Goal: Task Accomplishment & Management: Complete application form

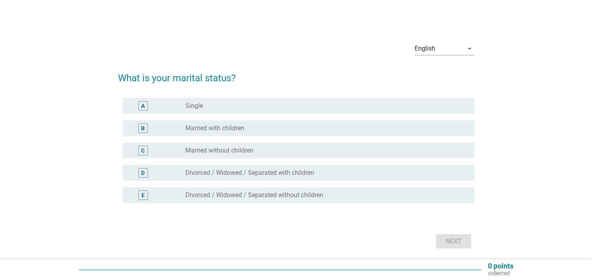
click at [207, 128] on label "Married with children" at bounding box center [215, 128] width 59 height 8
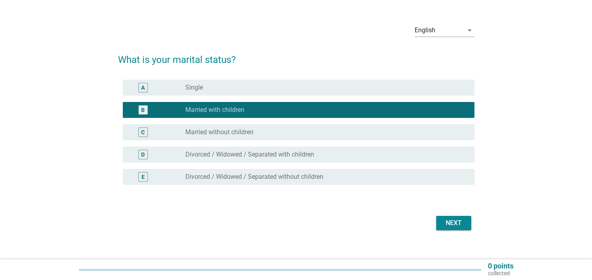
scroll to position [27, 0]
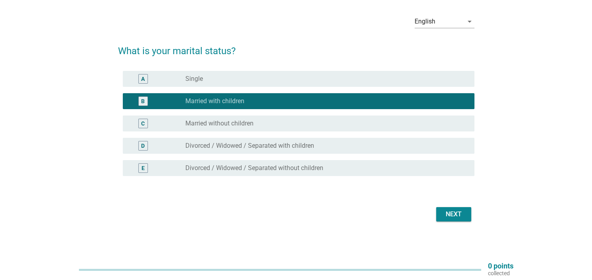
click at [438, 207] on div "Next" at bounding box center [296, 214] width 357 height 19
click at [446, 216] on div "Next" at bounding box center [454, 215] width 22 height 10
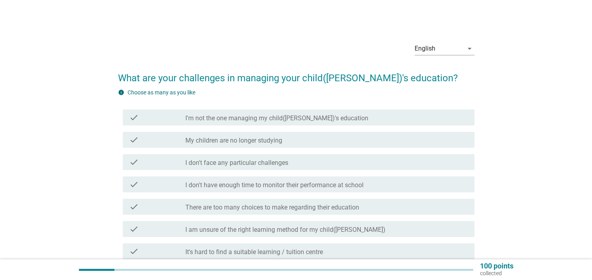
scroll to position [42, 0]
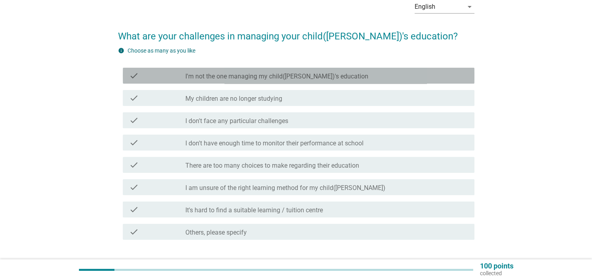
click at [235, 76] on label "I'm not the one managing my child([PERSON_NAME])'s education" at bounding box center [277, 77] width 183 height 8
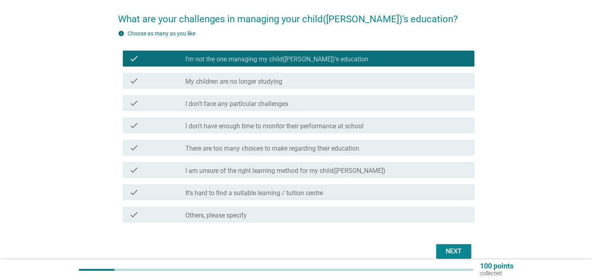
scroll to position [84, 0]
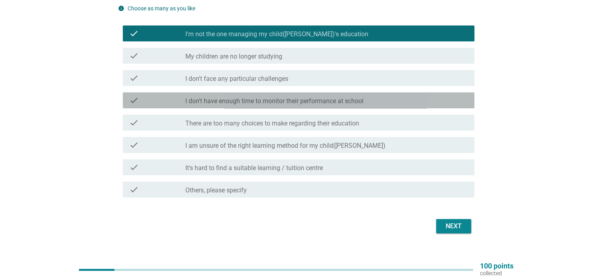
click at [234, 100] on label "I don't have enough time to monitor their performance at school" at bounding box center [275, 101] width 178 height 8
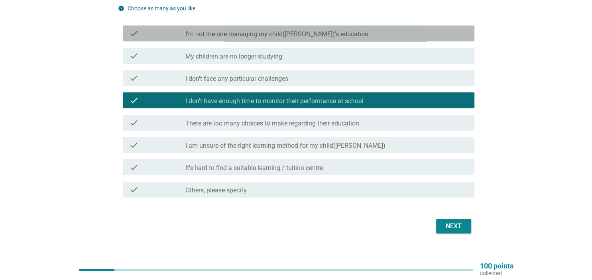
click at [256, 38] on label "I'm not the one managing my child([PERSON_NAME])'s education" at bounding box center [277, 34] width 183 height 8
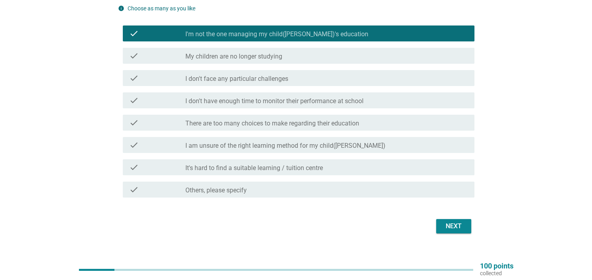
click at [459, 230] on div "Next" at bounding box center [454, 227] width 22 height 10
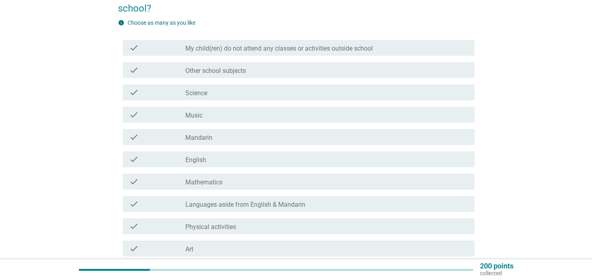
click at [256, 49] on label "My child(ren) do not attend any classes or activities outside school" at bounding box center [280, 49] width 188 height 8
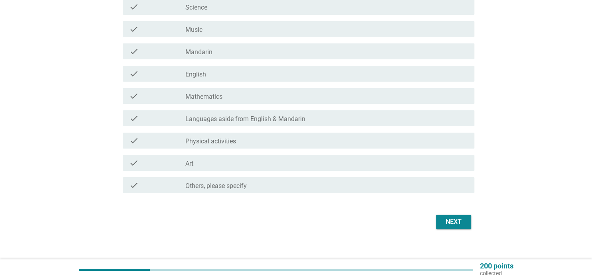
scroll to position [178, 0]
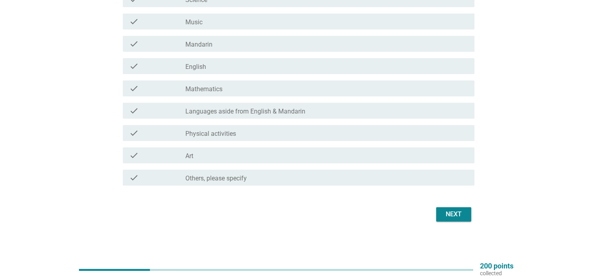
click at [445, 211] on div "Next" at bounding box center [454, 215] width 22 height 10
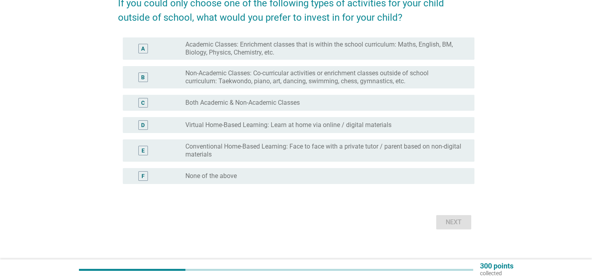
scroll to position [83, 0]
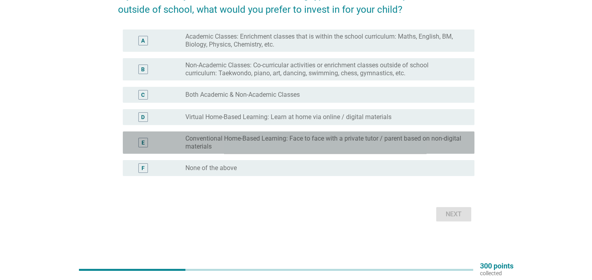
click at [255, 146] on label "Conventional Home-Based Learning: Face to face with a private tutor / parent ba…" at bounding box center [324, 143] width 276 height 16
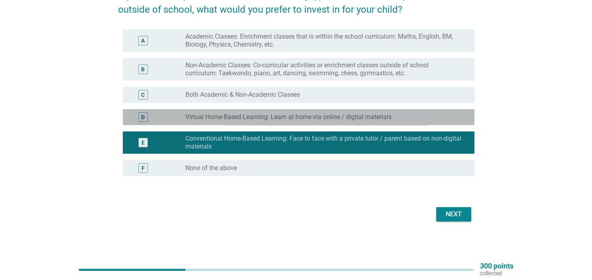
click at [286, 113] on div "radio_button_unchecked Virtual Home-Based Learning: Learn at home via online / …" at bounding box center [327, 118] width 282 height 10
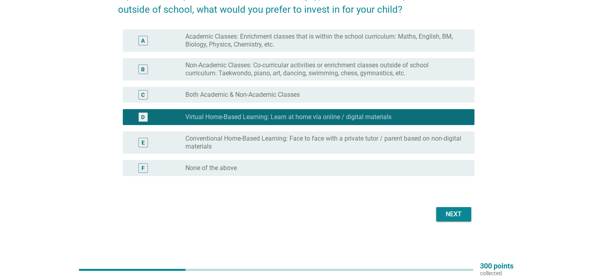
click at [454, 213] on div "Next" at bounding box center [454, 215] width 22 height 10
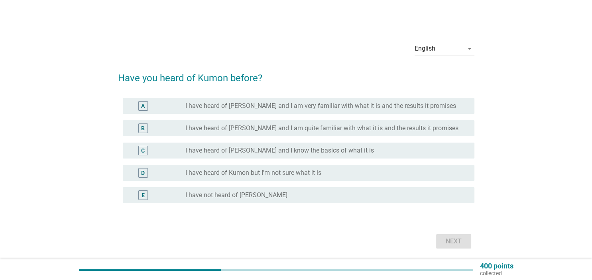
click at [253, 200] on div "radio_button_unchecked I have not heard of [PERSON_NAME]" at bounding box center [327, 196] width 282 height 10
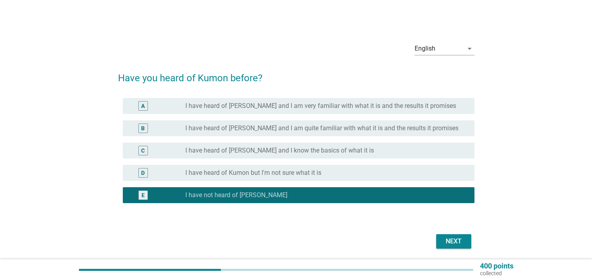
click at [462, 249] on div "Next" at bounding box center [296, 241] width 357 height 19
click at [462, 245] on div "Next" at bounding box center [454, 242] width 22 height 10
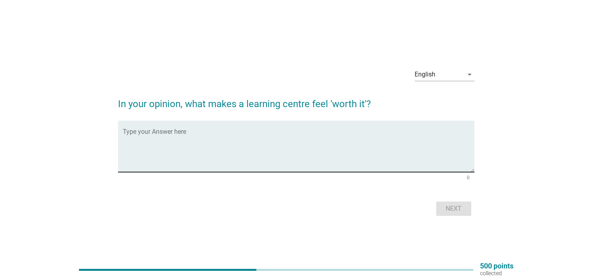
click at [225, 137] on textarea "Type your Answer here" at bounding box center [299, 151] width 352 height 42
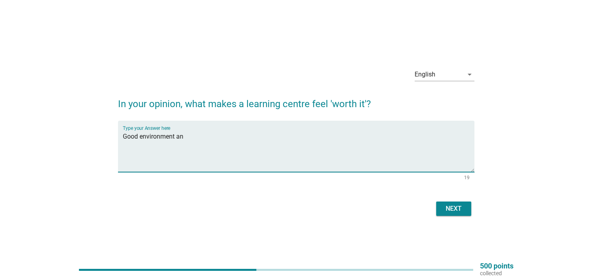
click at [201, 136] on textarea "Good environment an" at bounding box center [299, 151] width 352 height 42
click at [141, 138] on textarea "Good environment and good teacher, other than that" at bounding box center [299, 151] width 352 height 42
click at [175, 137] on textarea "Good environment and good teacher, other than that" at bounding box center [299, 151] width 352 height 42
drag, startPoint x: 327, startPoint y: 142, endPoint x: 251, endPoint y: 142, distance: 76.2
click at [251, 142] on textarea "Good environment, clean and good teacher, other than that" at bounding box center [299, 151] width 352 height 42
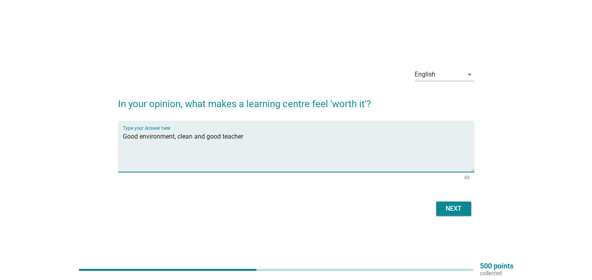
type textarea "Good environment, clean and good teacher"
click at [462, 212] on div "Next" at bounding box center [454, 209] width 22 height 10
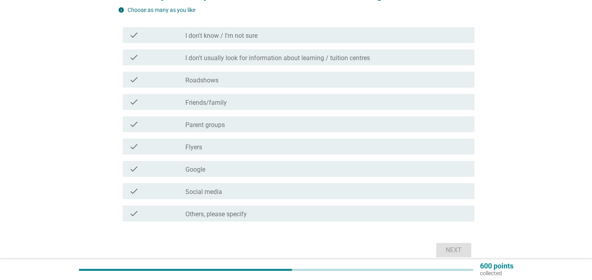
scroll to position [84, 0]
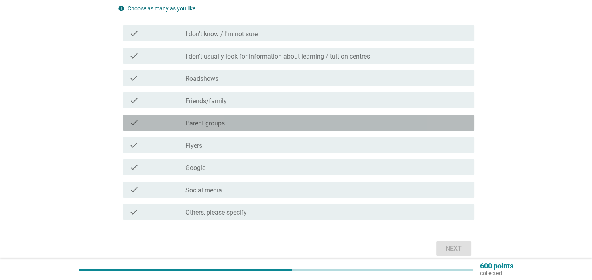
click at [213, 120] on label "Parent groups" at bounding box center [205, 124] width 39 height 8
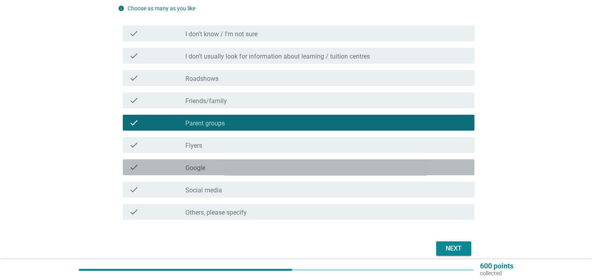
click at [213, 164] on div "check_box_outline_blank Google" at bounding box center [327, 168] width 282 height 10
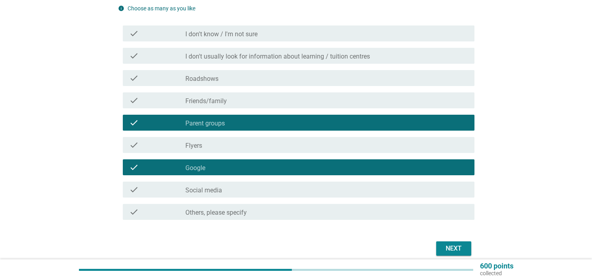
click at [215, 173] on div "check check_box_outline_blank Google" at bounding box center [299, 168] width 352 height 16
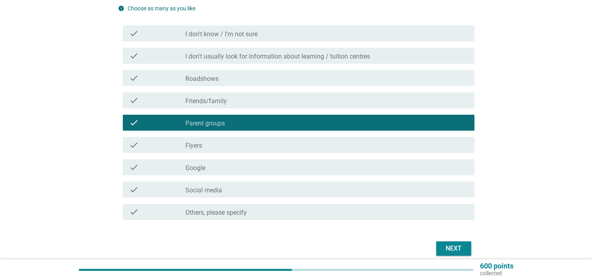
click at [215, 186] on div "check_box_outline_blank Social media" at bounding box center [327, 190] width 282 height 10
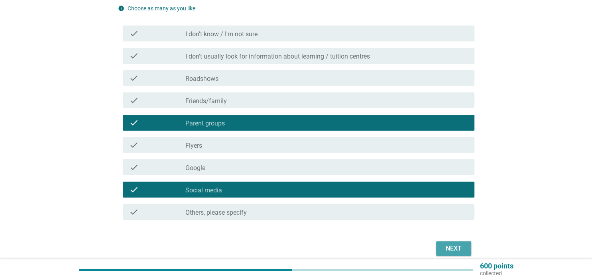
click at [463, 249] on div "Next" at bounding box center [454, 249] width 22 height 10
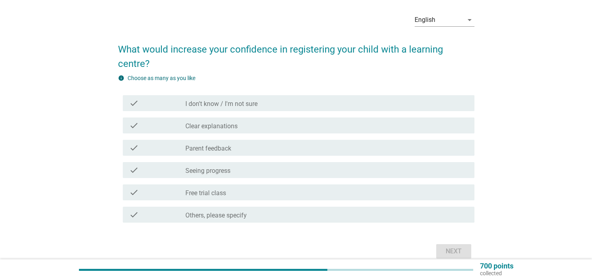
scroll to position [42, 0]
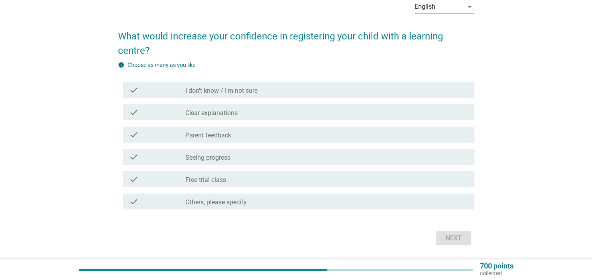
click at [215, 113] on label "Clear explanations" at bounding box center [212, 113] width 52 height 8
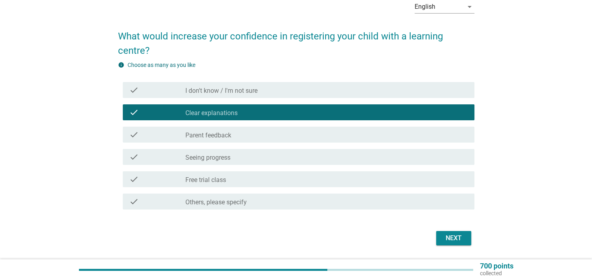
click at [226, 156] on label "Seeing progress" at bounding box center [208, 158] width 45 height 8
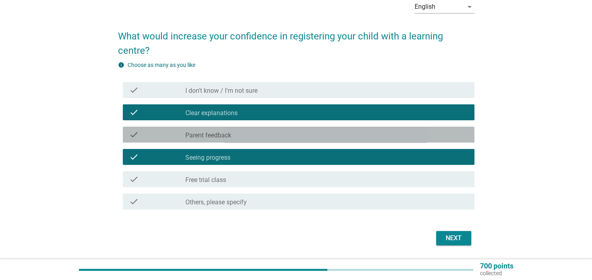
click at [238, 138] on div "check_box_outline_blank Parent feedback" at bounding box center [327, 135] width 282 height 10
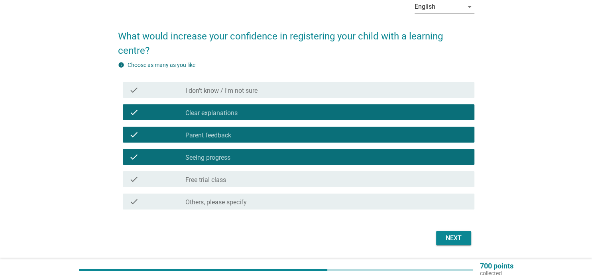
click at [449, 238] on div "Next" at bounding box center [454, 239] width 22 height 10
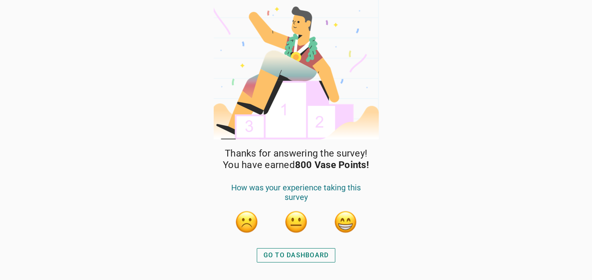
click at [311, 255] on div "GO TO DASHBOARD" at bounding box center [296, 256] width 65 height 10
